Goal: Use online tool/utility: Utilize a website feature to perform a specific function

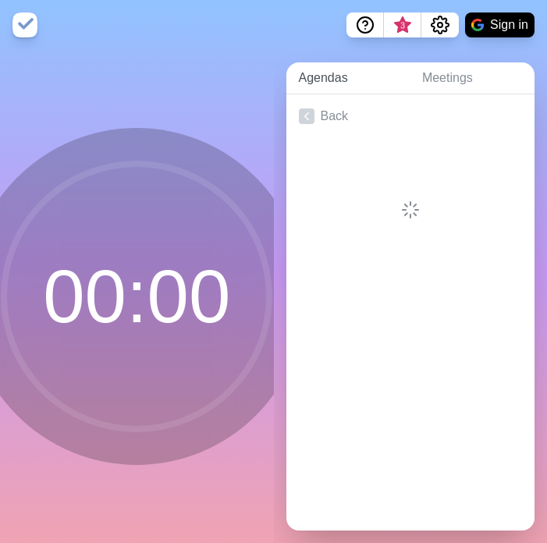
click at [341, 77] on link "Agendas" at bounding box center [347, 78] width 123 height 32
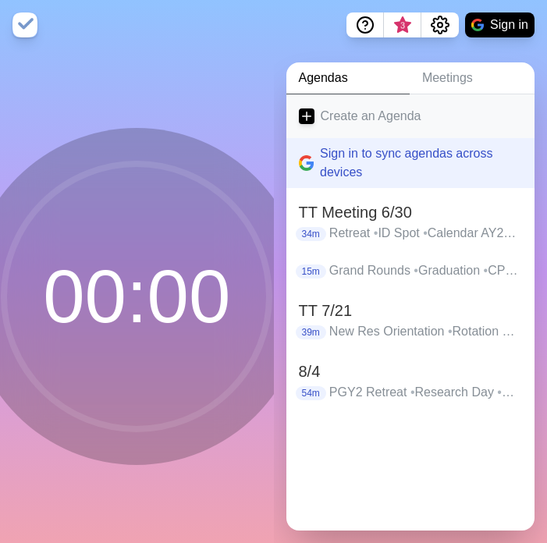
click at [344, 115] on link "Create an Agenda" at bounding box center [410, 116] width 249 height 44
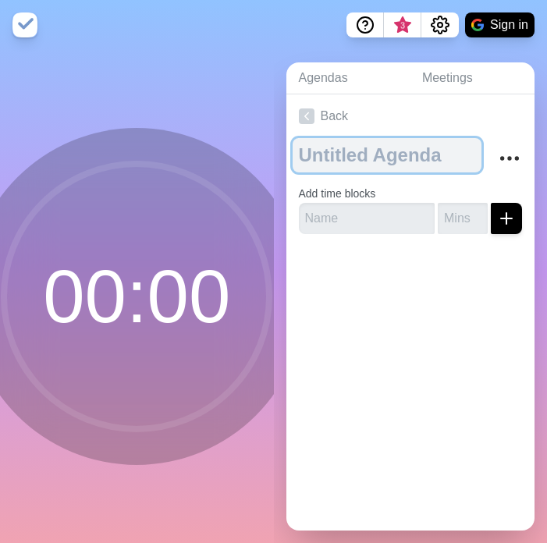
click at [333, 168] on textarea at bounding box center [386, 155] width 189 height 34
type textarea "TT 8/11"
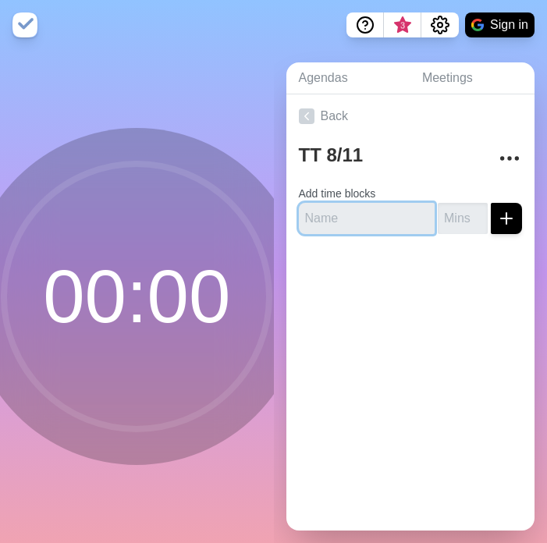
click at [336, 225] on input "text" at bounding box center [367, 218] width 136 height 31
type input "CAC"
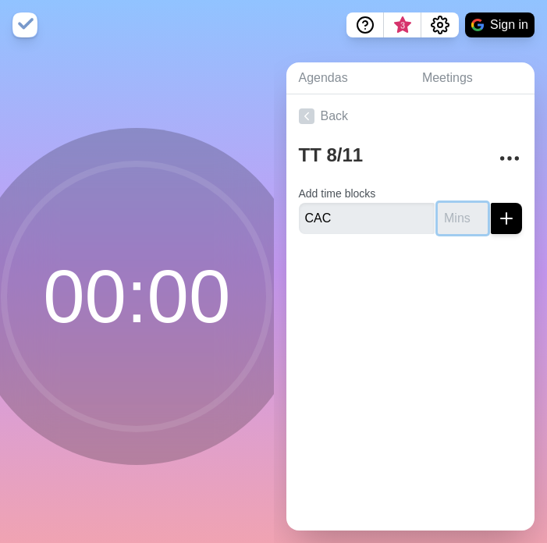
click at [450, 214] on input "number" at bounding box center [462, 218] width 50 height 31
type input "3"
click at [490, 203] on button "submit" at bounding box center [505, 218] width 31 height 31
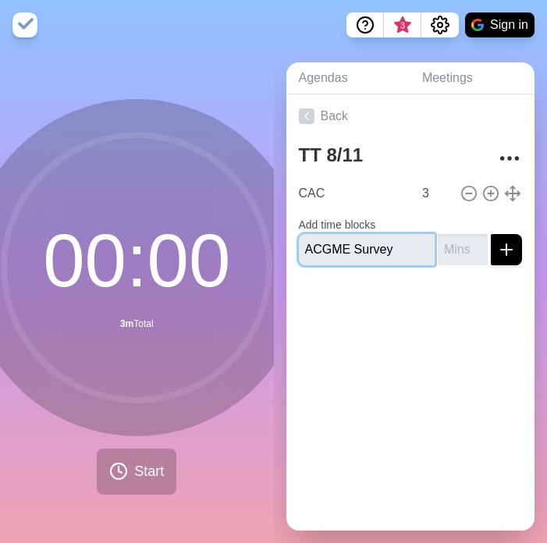
type input "ACGME Survey"
click at [460, 251] on input "number" at bounding box center [462, 249] width 50 height 31
type input "5"
click at [490, 234] on button "submit" at bounding box center [505, 249] width 31 height 31
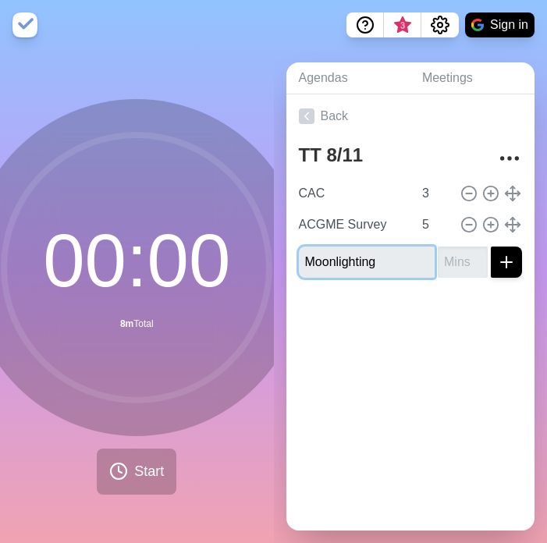
type input "Moonlighting"
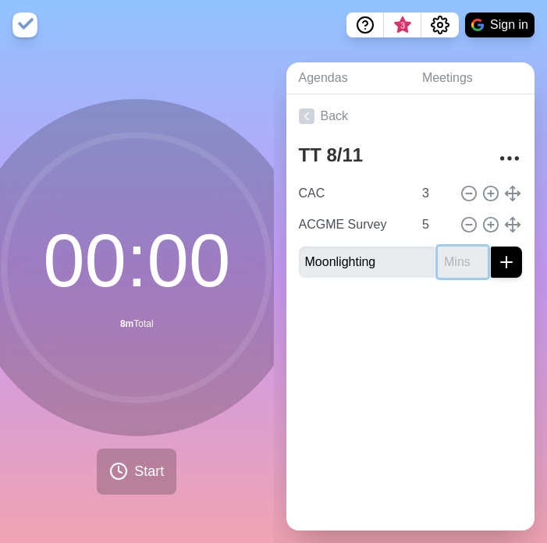
click at [455, 264] on input "number" at bounding box center [462, 261] width 50 height 31
type input "5"
click at [490, 246] on button "submit" at bounding box center [505, 261] width 31 height 31
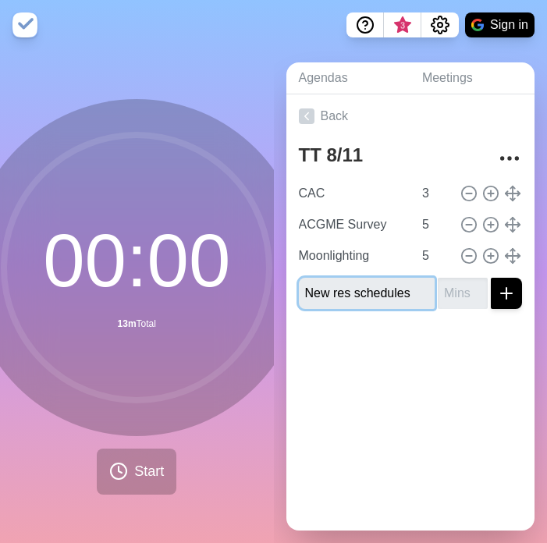
type input "New res schedules"
click at [457, 292] on input "number" at bounding box center [462, 293] width 50 height 31
type input "3"
click at [490, 278] on button "submit" at bounding box center [505, 293] width 31 height 31
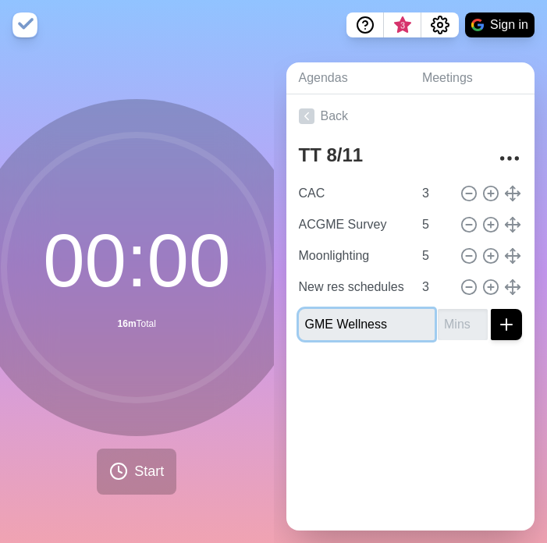
type input "GME Wellness"
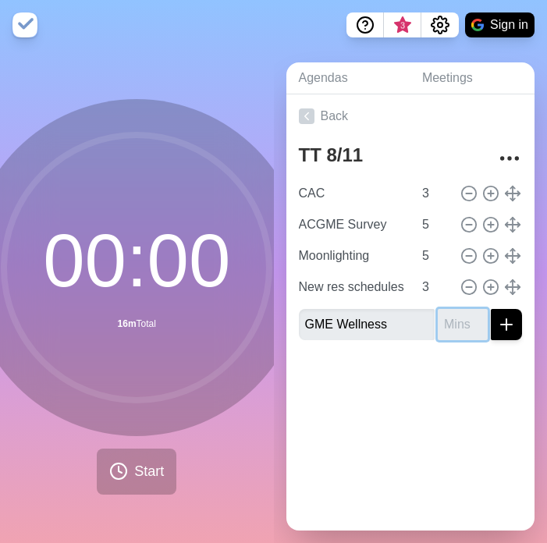
click at [448, 330] on input "number" at bounding box center [462, 324] width 50 height 31
type input "5"
click at [490, 309] on button "submit" at bounding box center [505, 324] width 31 height 31
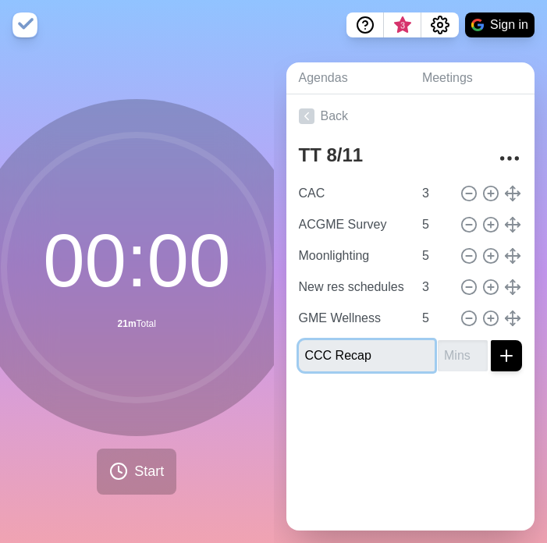
type input "CCC Recap"
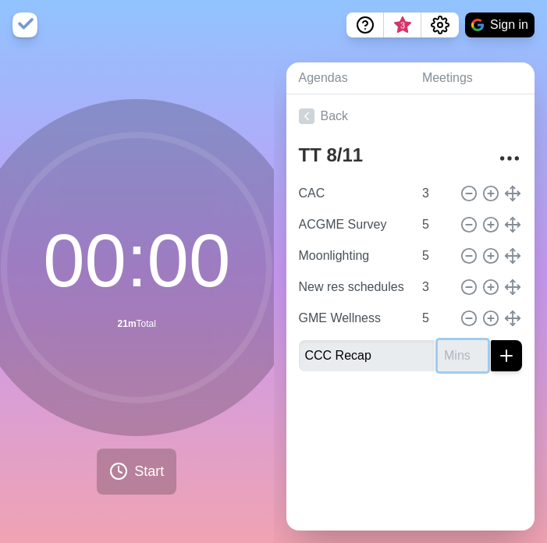
click at [454, 353] on input "number" at bounding box center [462, 355] width 50 height 31
type input "5"
click at [490, 340] on button "submit" at bounding box center [505, 355] width 31 height 31
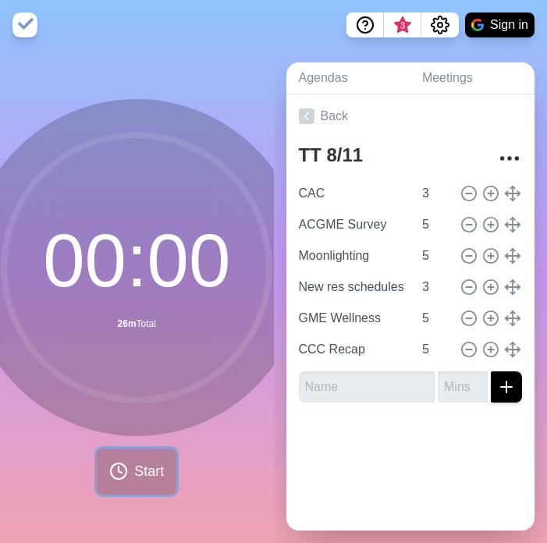
click at [134, 475] on span "Start" at bounding box center [149, 471] width 30 height 21
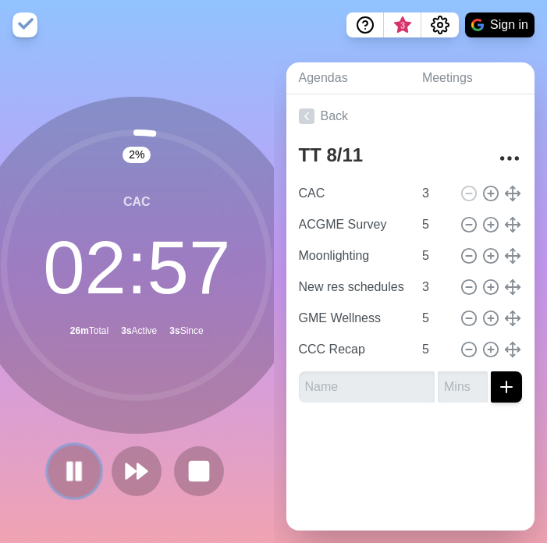
click at [69, 483] on button at bounding box center [74, 470] width 52 height 52
click at [69, 483] on icon at bounding box center [74, 471] width 27 height 27
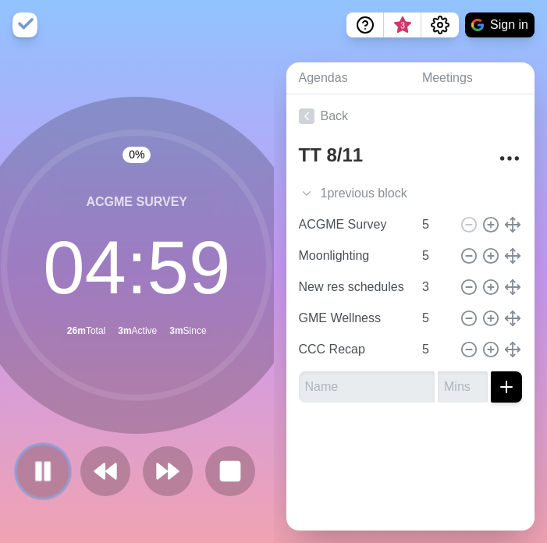
click at [54, 469] on icon at bounding box center [43, 471] width 27 height 27
click at [41, 468] on polygon at bounding box center [43, 470] width 16 height 19
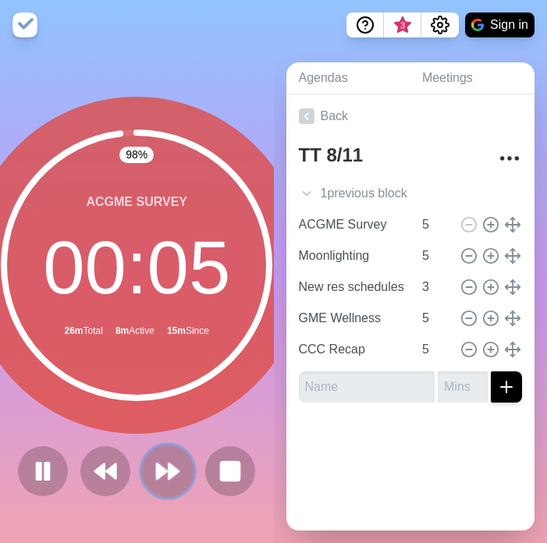
click at [168, 475] on icon at bounding box center [167, 471] width 27 height 27
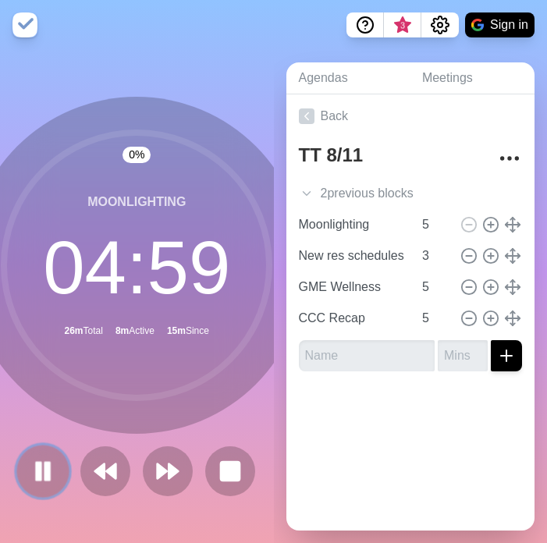
click at [39, 465] on rect at bounding box center [39, 470] width 5 height 17
click at [49, 479] on icon at bounding box center [43, 471] width 27 height 27
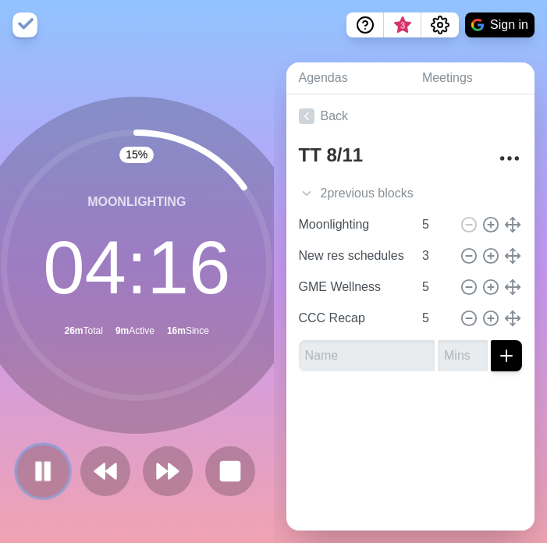
click at [42, 475] on icon at bounding box center [43, 471] width 27 height 27
click at [42, 475] on polygon at bounding box center [43, 471] width 15 height 19
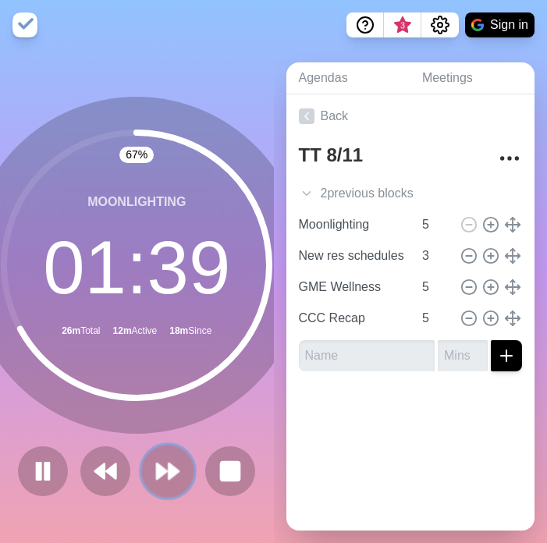
click at [169, 472] on polygon at bounding box center [174, 471] width 10 height 16
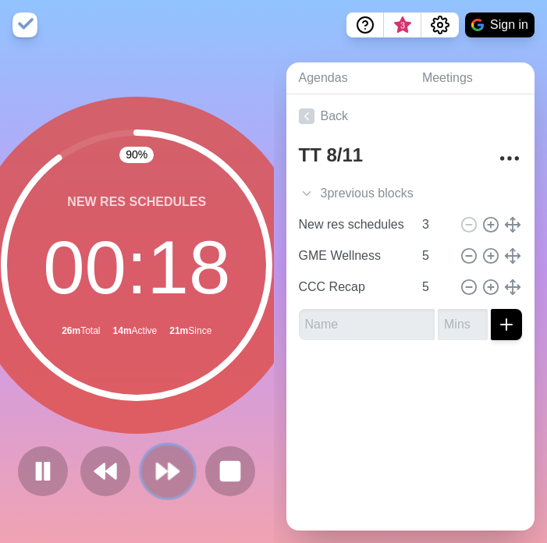
click at [163, 475] on icon at bounding box center [167, 471] width 27 height 27
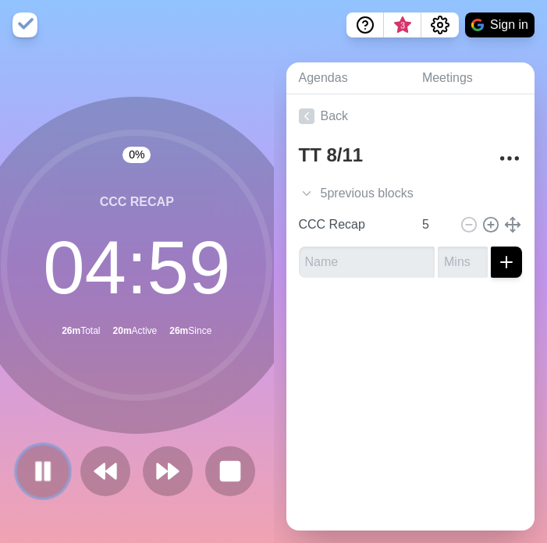
click at [34, 473] on icon at bounding box center [43, 471] width 27 height 27
click at [41, 477] on polygon at bounding box center [43, 470] width 16 height 19
click at [41, 477] on rect at bounding box center [39, 470] width 4 height 16
click at [58, 479] on button at bounding box center [43, 470] width 52 height 52
